Goal: Information Seeking & Learning: Learn about a topic

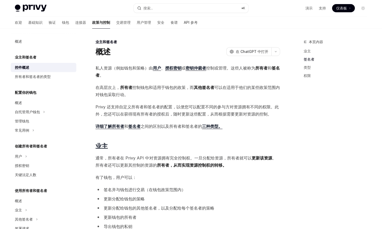
scroll to position [351, 0]
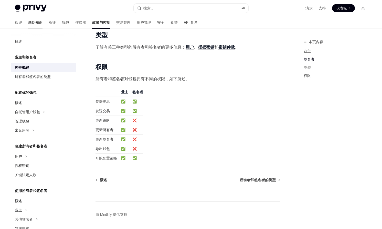
click at [28, 25] on link "基础知识" at bounding box center [35, 22] width 14 height 12
type textarea "*"
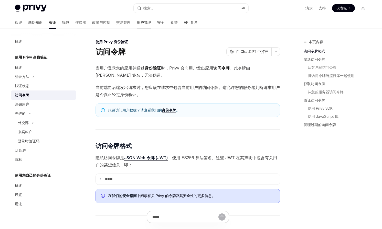
click at [137, 23] on font "用户管理" at bounding box center [144, 22] width 14 height 4
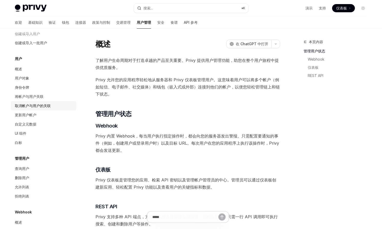
scroll to position [60, 0]
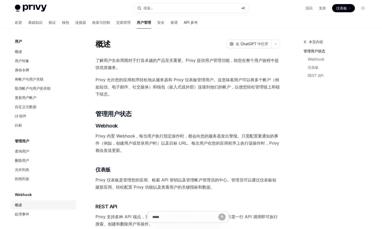
click at [26, 207] on div "概述" at bounding box center [44, 205] width 58 height 6
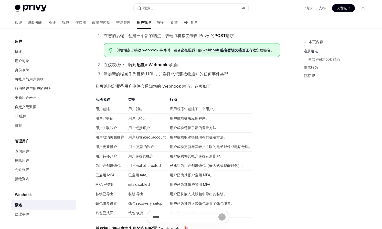
scroll to position [235, 0]
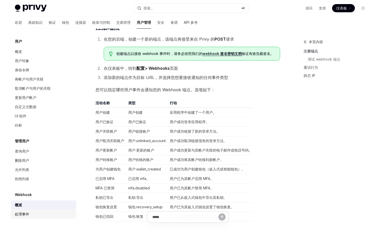
click at [31, 216] on div "处理事件" at bounding box center [44, 215] width 58 height 6
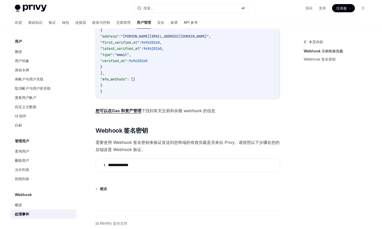
scroll to position [179, 0]
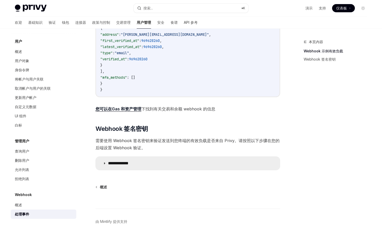
click at [131, 163] on summary "**********" at bounding box center [188, 163] width 184 height 13
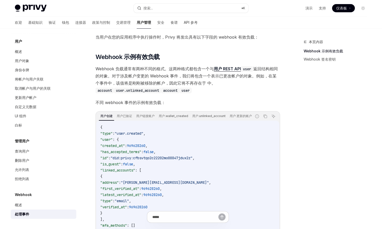
scroll to position [31, 0]
click at [226, 80] on span "Webhook 负载通常有两种不同的格式。这两种格式都包含一个与 用户 REST API user 返回结构相同的对象 。对于涉及帐户变更的 Webhook …" at bounding box center [188, 79] width 185 height 29
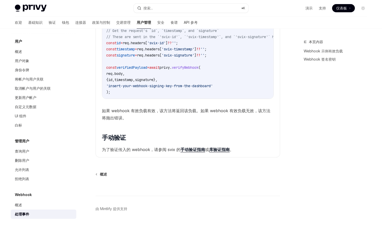
scroll to position [476, 0]
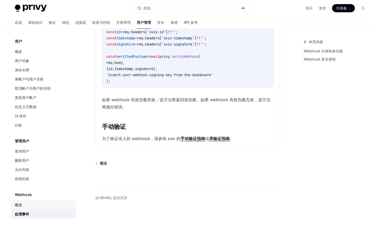
click at [22, 205] on font "概述" at bounding box center [18, 205] width 7 height 4
type textarea "*"
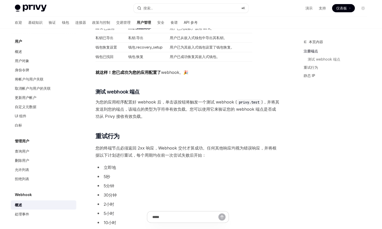
scroll to position [400, 0]
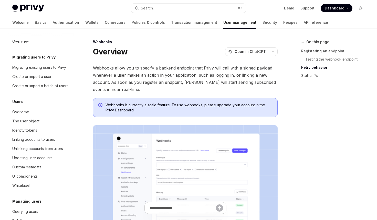
scroll to position [568, 0]
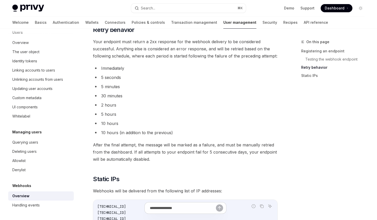
type textarea "*"
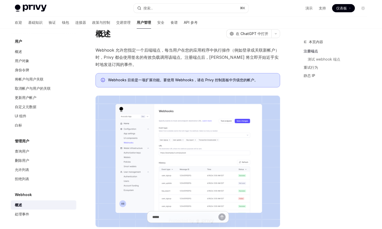
scroll to position [18, 0]
